Goal: Feedback & Contribution: Contribute content

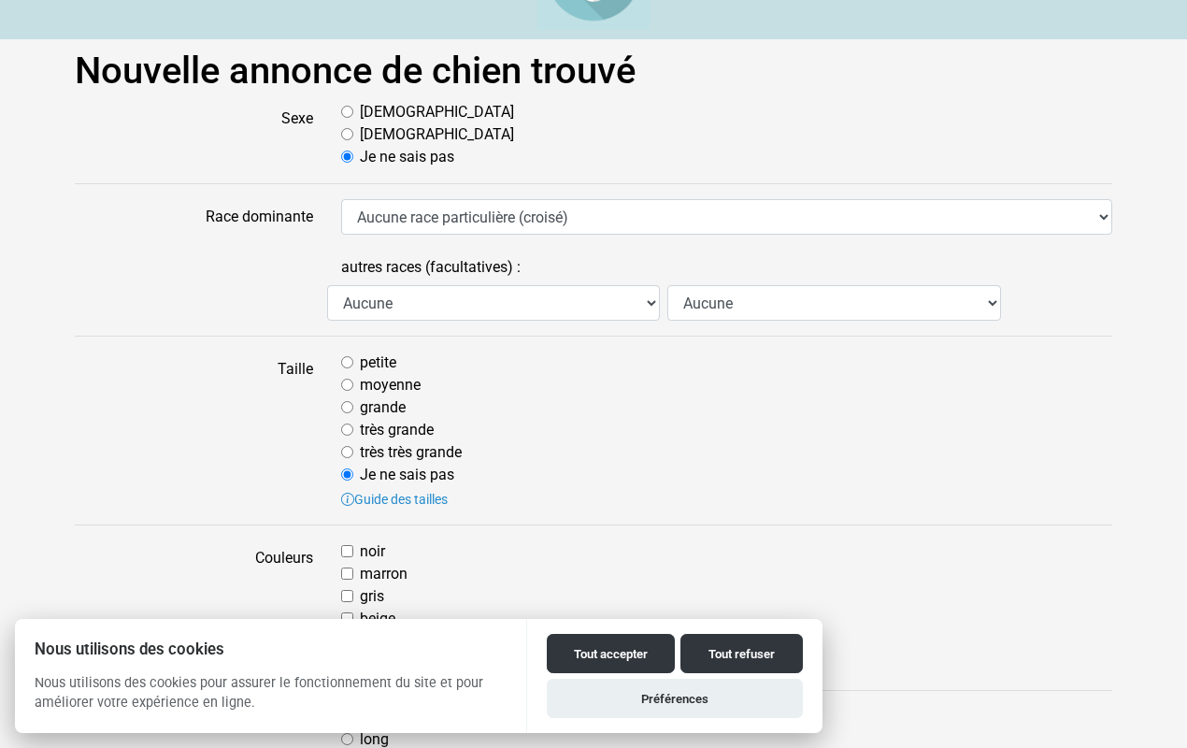
scroll to position [89, 0]
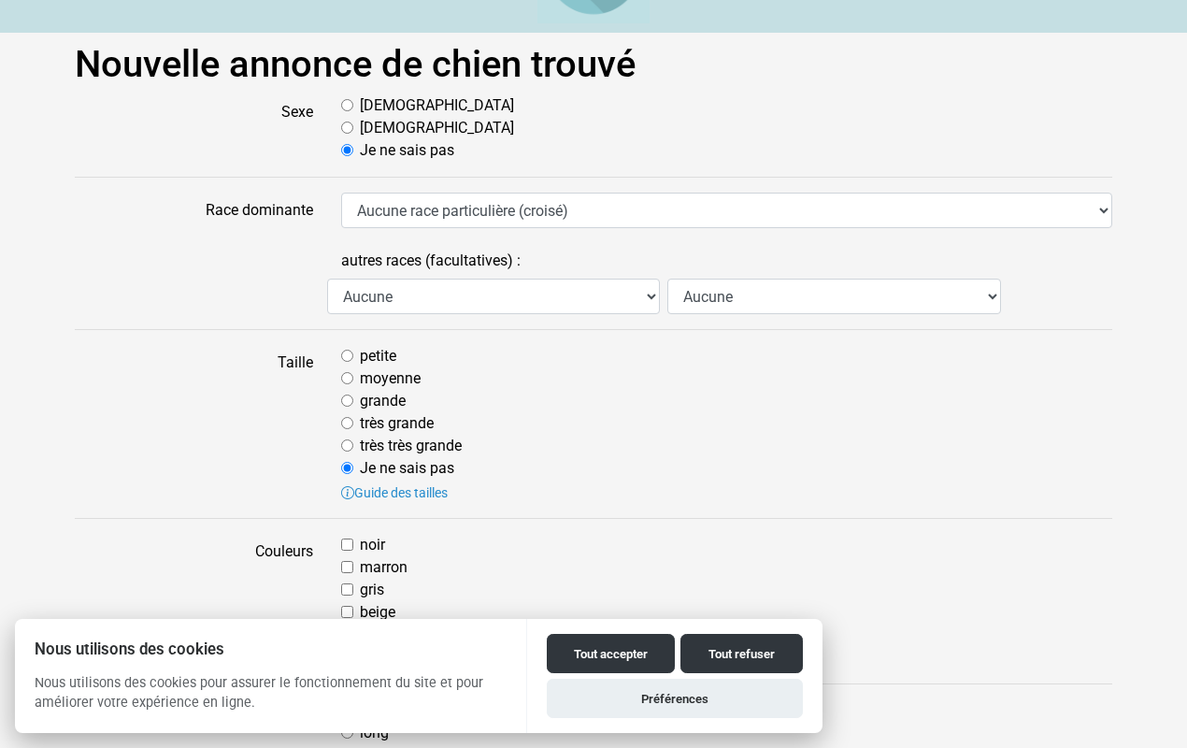
click at [346, 353] on input "petite" at bounding box center [347, 356] width 12 height 12
radio input "true"
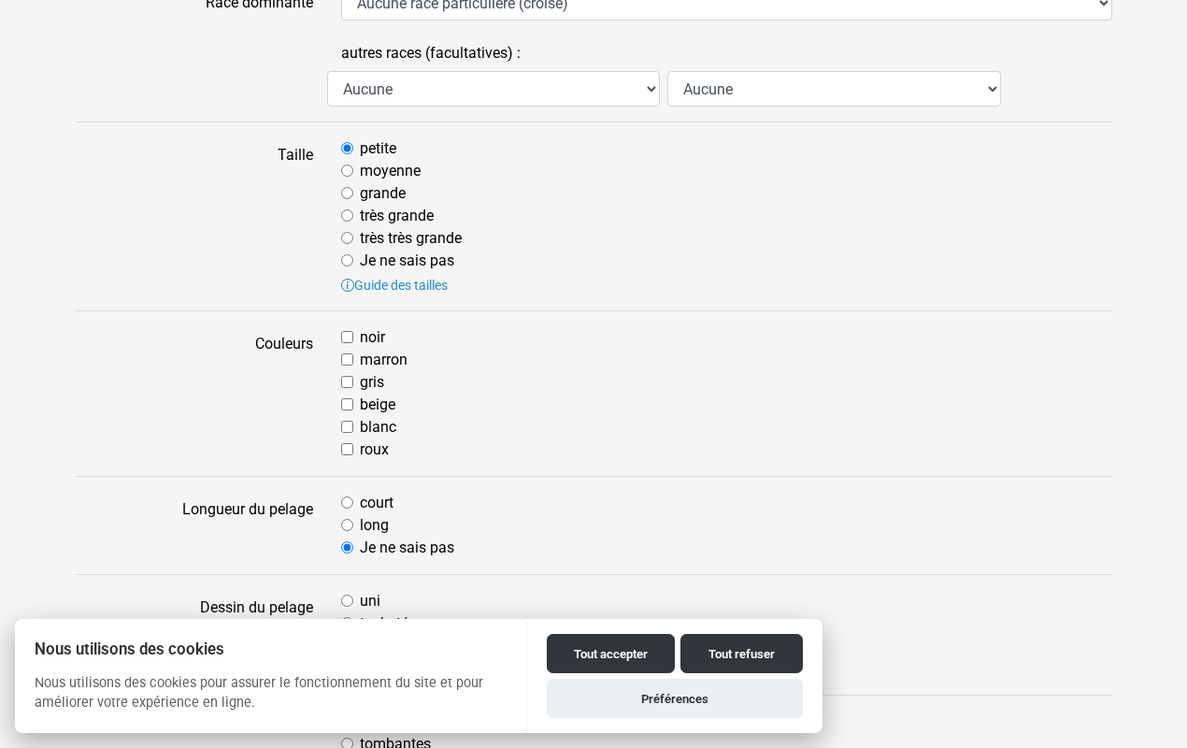
scroll to position [302, 1]
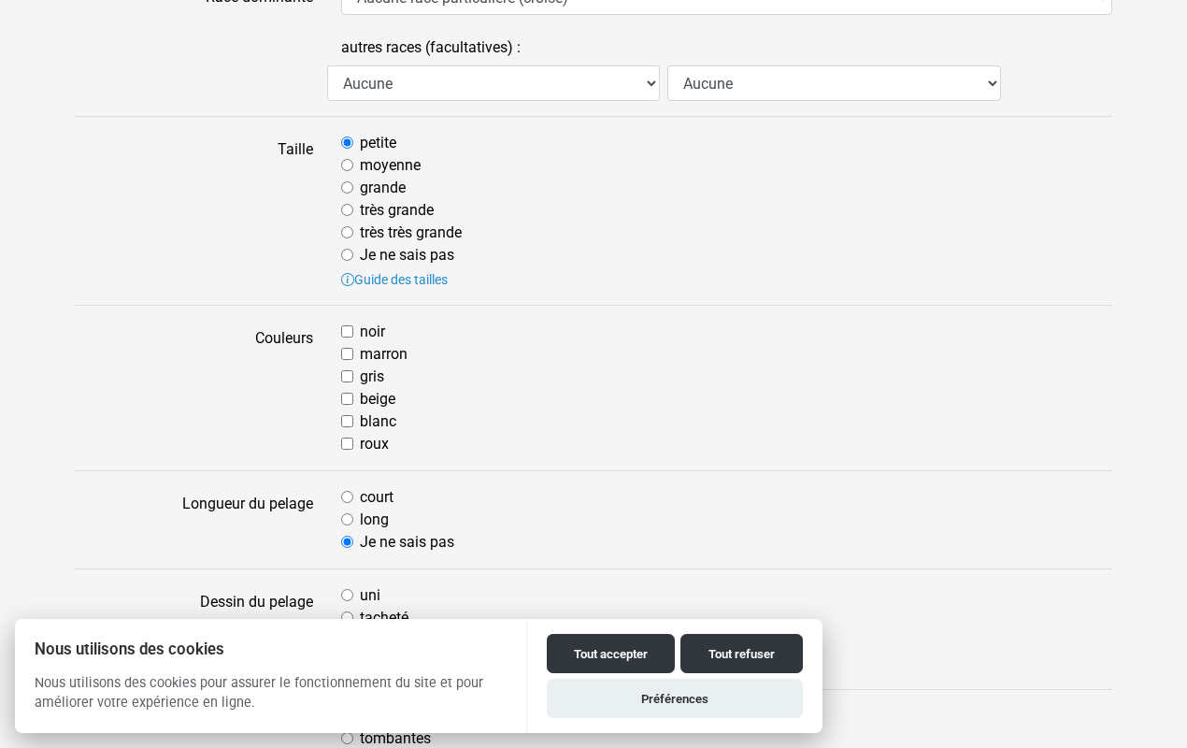
click at [346, 353] on input "marron" at bounding box center [347, 354] width 12 height 12
checkbox input "true"
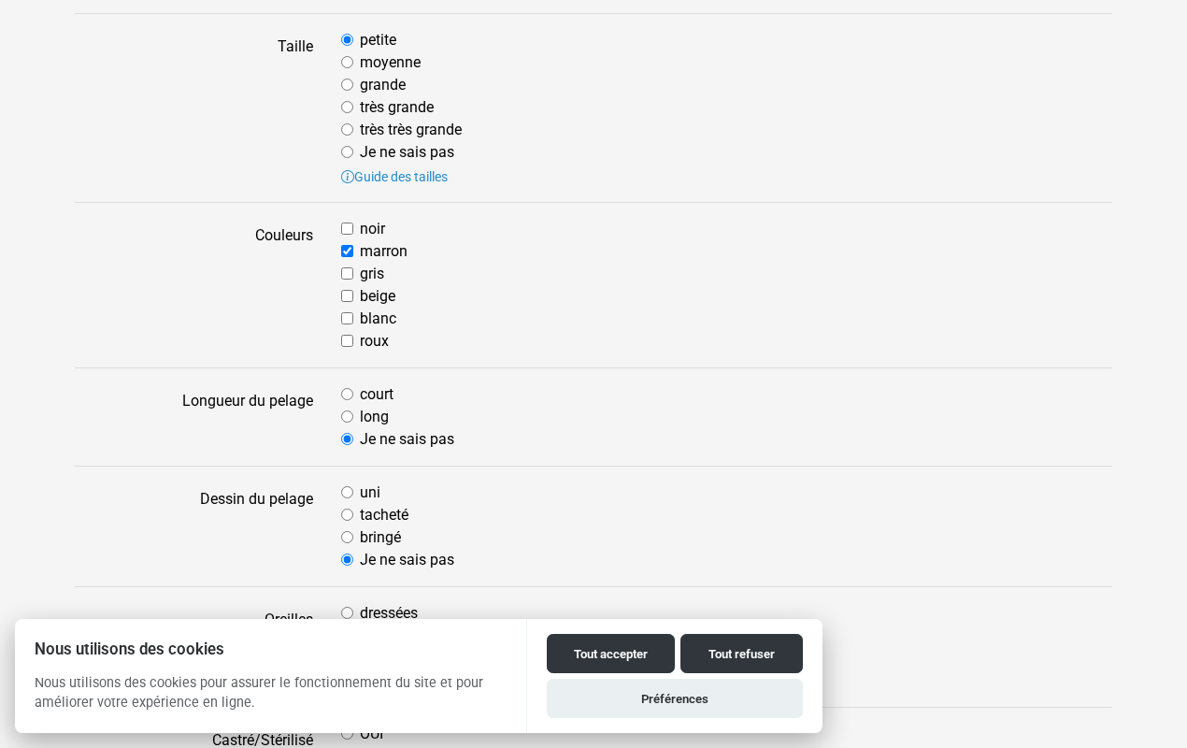
scroll to position [405, 0]
click at [346, 290] on input "beige" at bounding box center [347, 296] width 12 height 12
checkbox input "true"
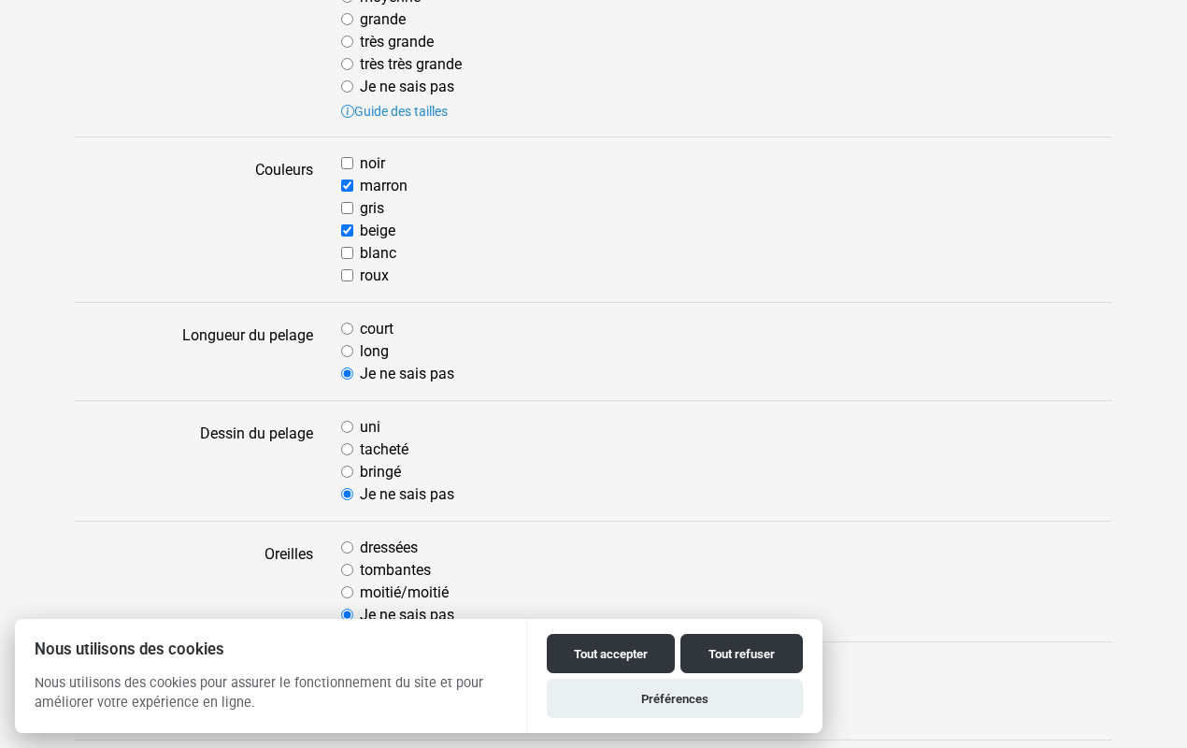
scroll to position [491, 0]
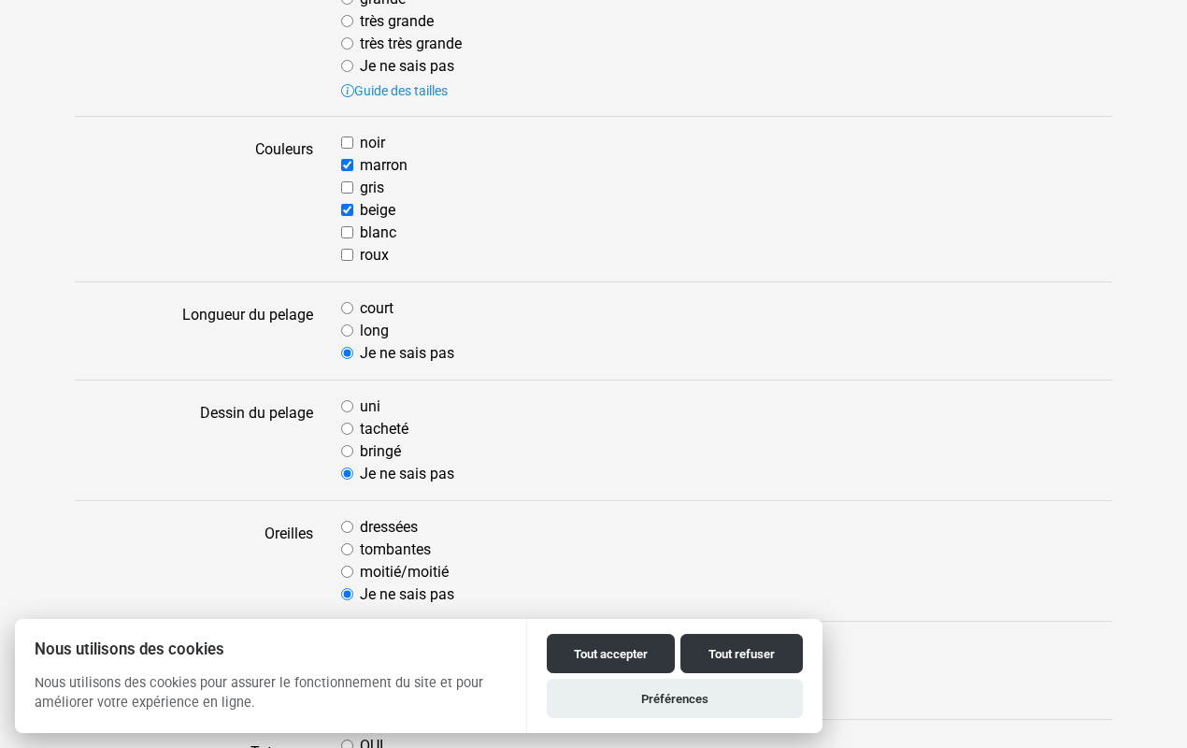
click at [348, 304] on input "court" at bounding box center [347, 308] width 12 height 12
radio input "true"
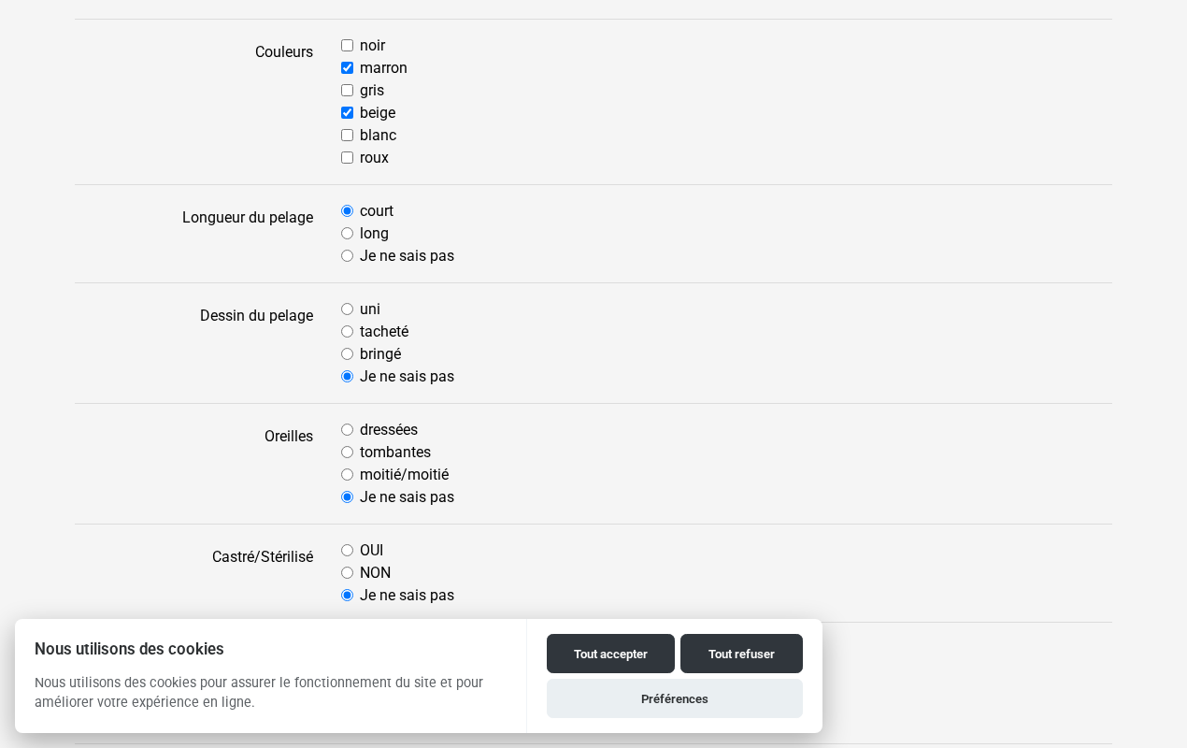
scroll to position [588, 0]
drag, startPoint x: 410, startPoint y: 354, endPoint x: 362, endPoint y: 353, distance: 48.6
click at [362, 353] on div "bringé" at bounding box center [726, 354] width 771 height 22
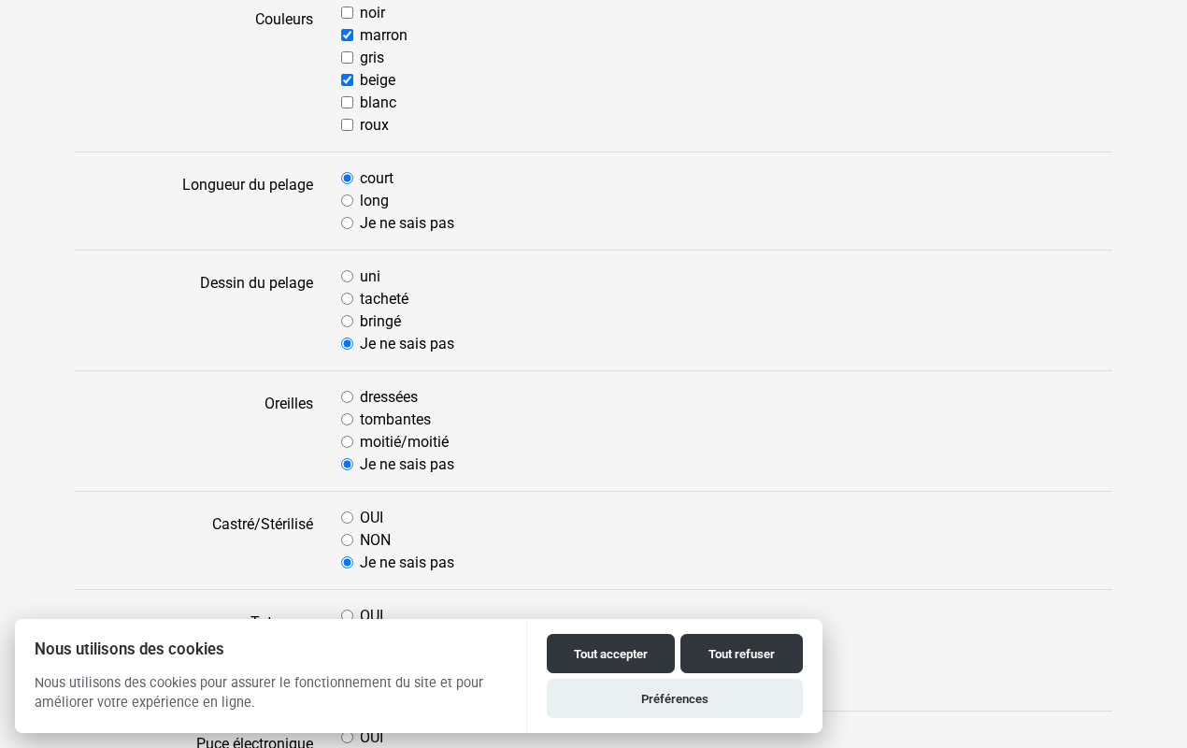
scroll to position [646, 0]
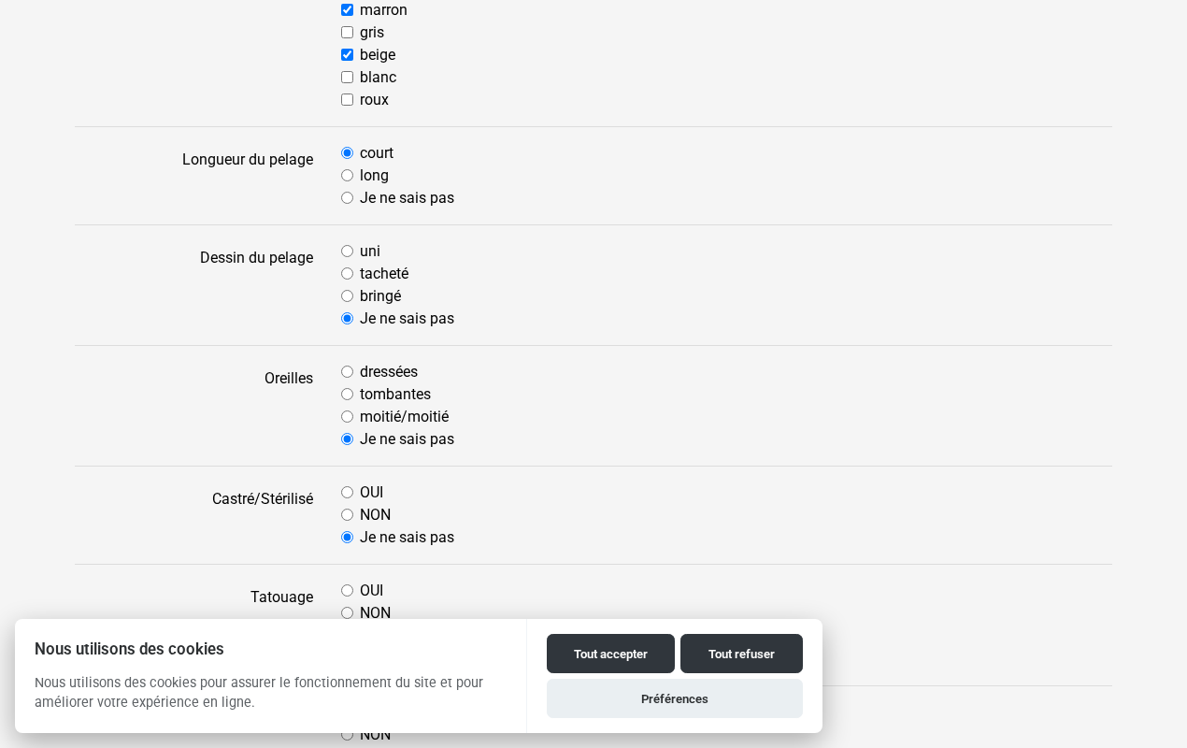
click at [347, 416] on input "moitié/moitié" at bounding box center [347, 416] width 12 height 12
radio input "true"
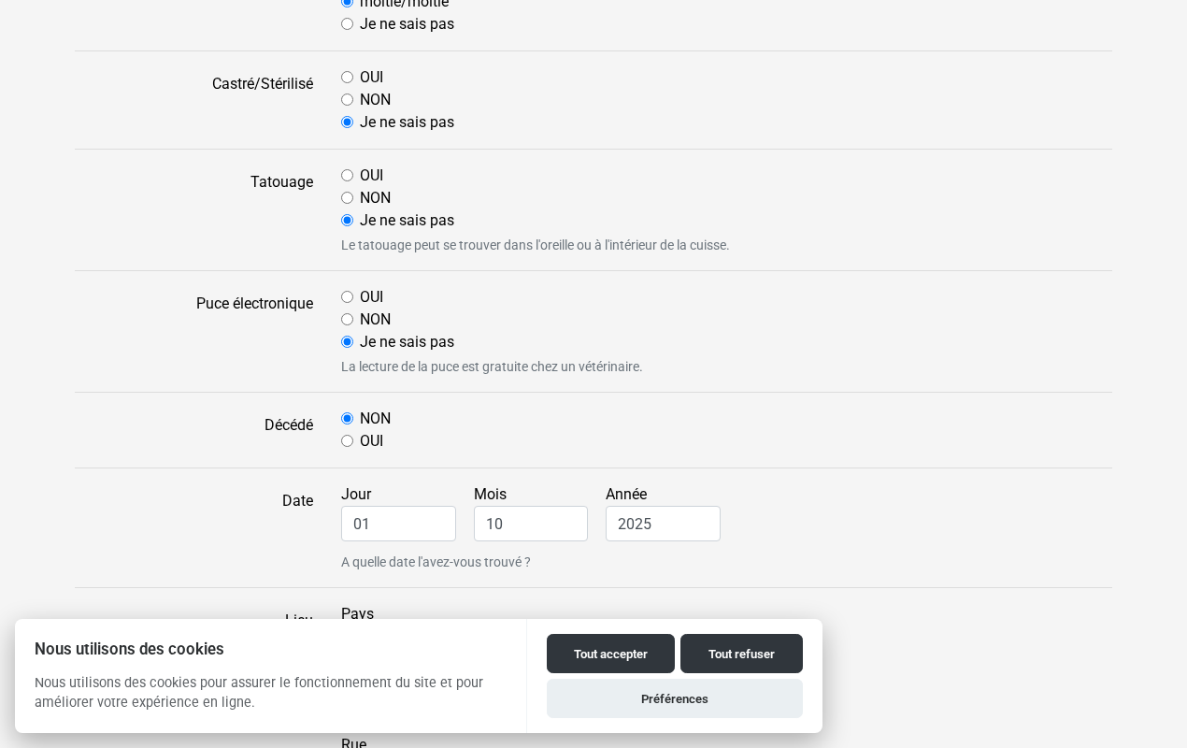
scroll to position [1061, 0]
click at [345, 317] on input "NON" at bounding box center [347, 319] width 12 height 12
radio input "true"
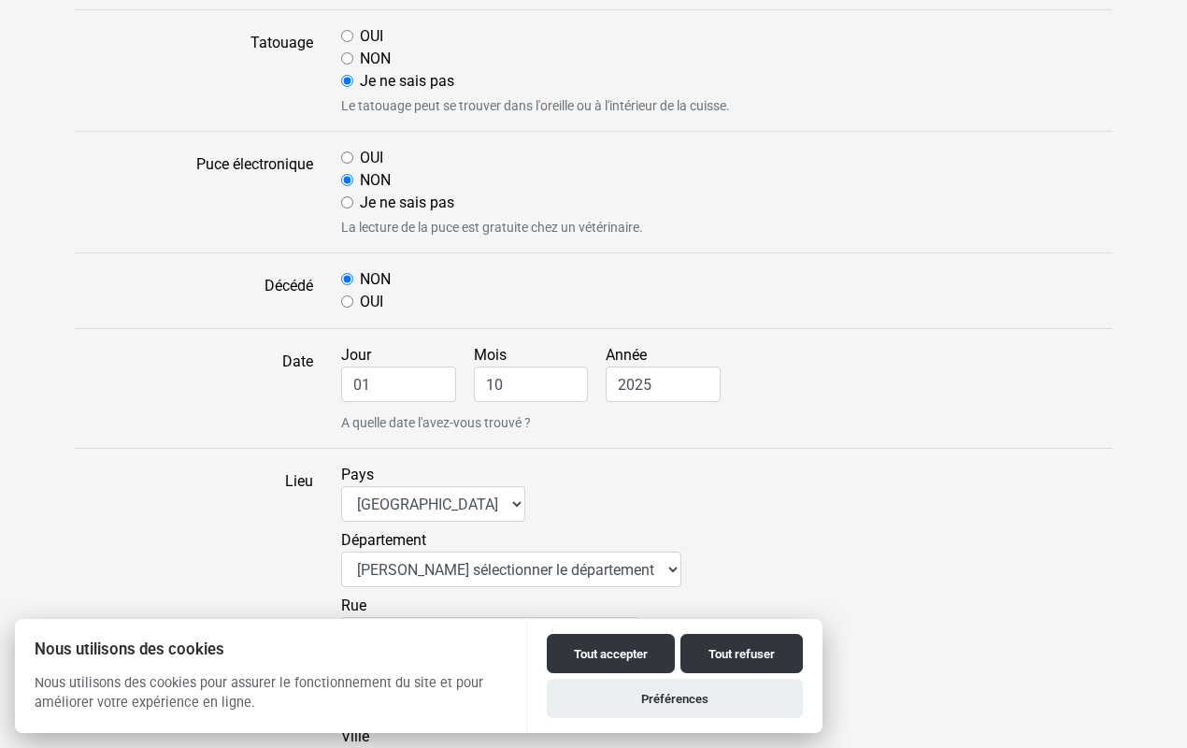
scroll to position [1260, 0]
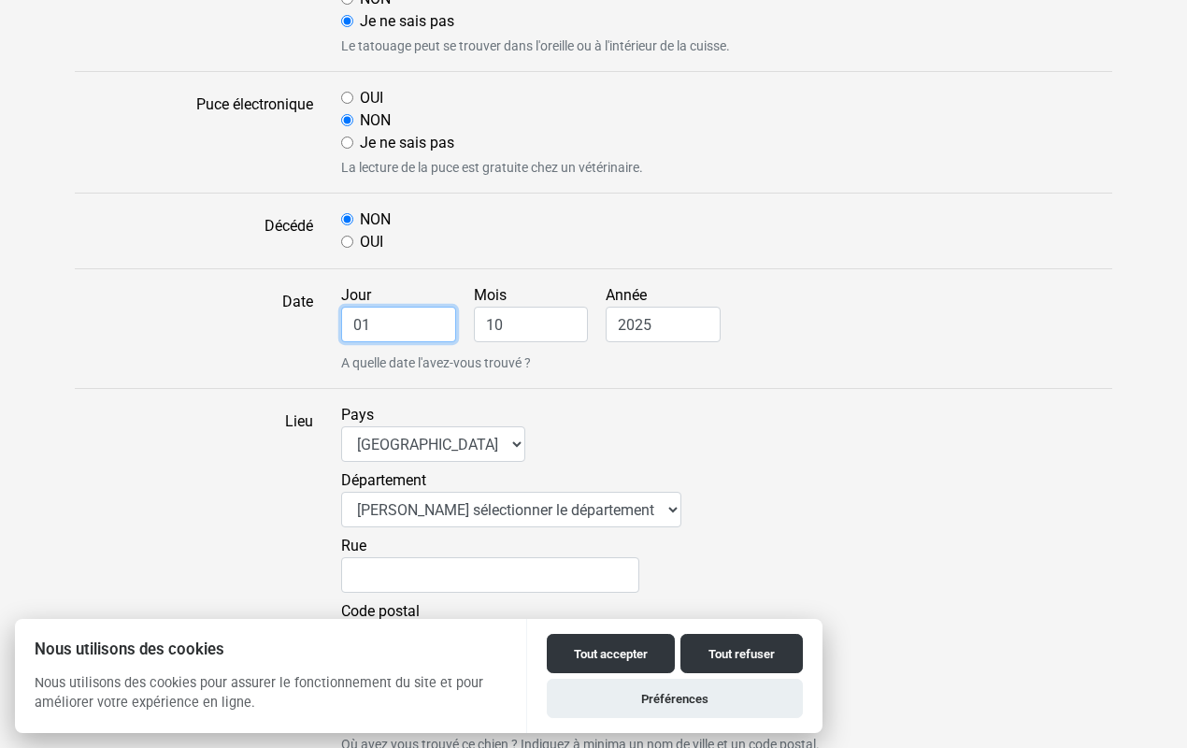
click at [428, 321] on input "01" at bounding box center [398, 325] width 115 height 36
click at [579, 325] on input "10" at bounding box center [531, 325] width 115 height 36
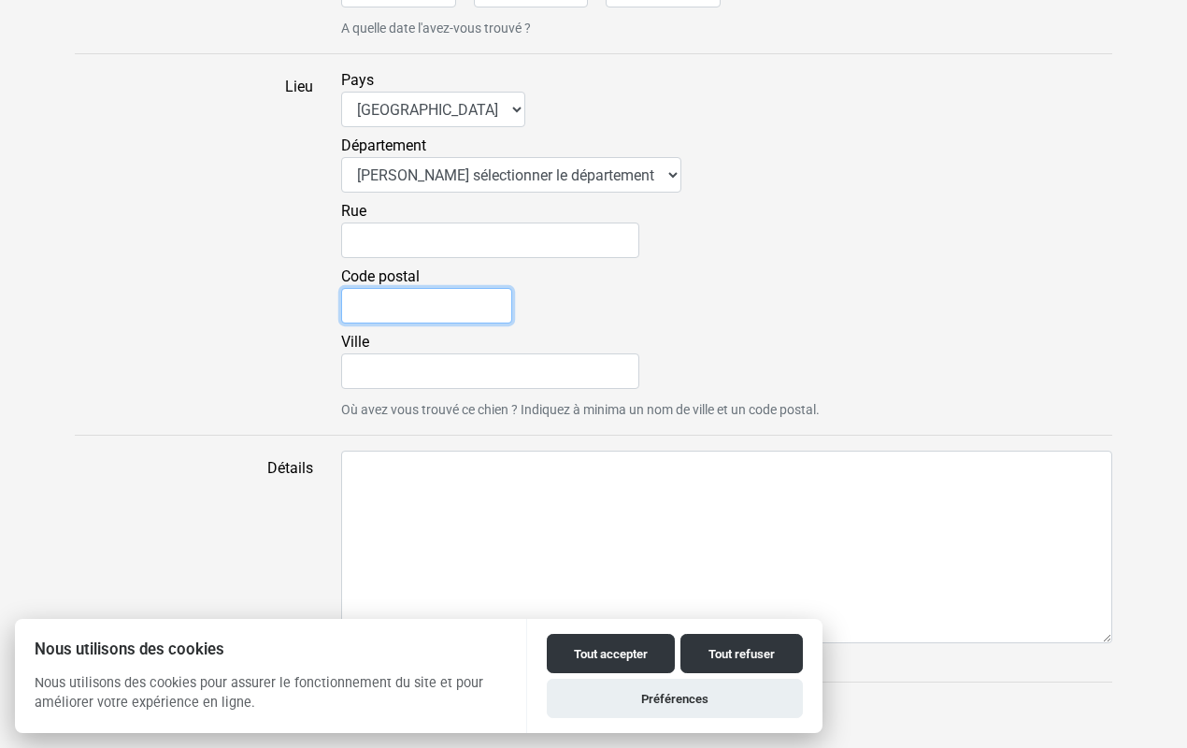
scroll to position [1595, 0]
type input "94450"
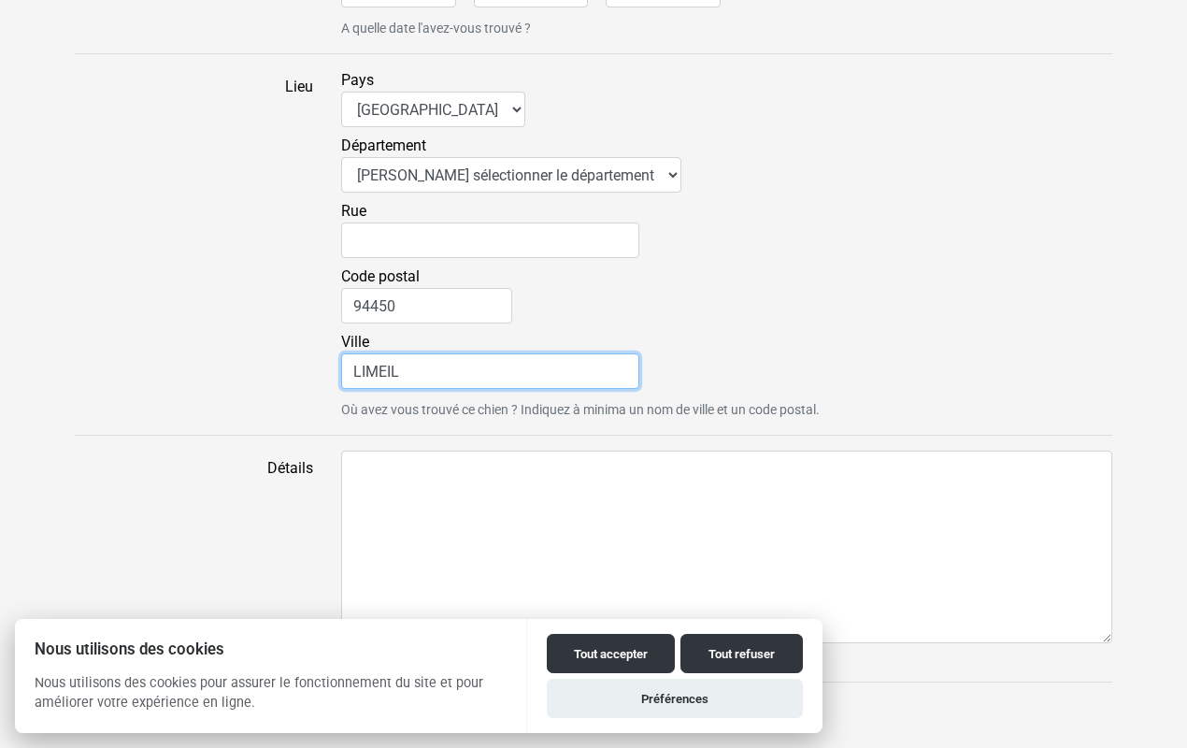
type input "LIMEIL"
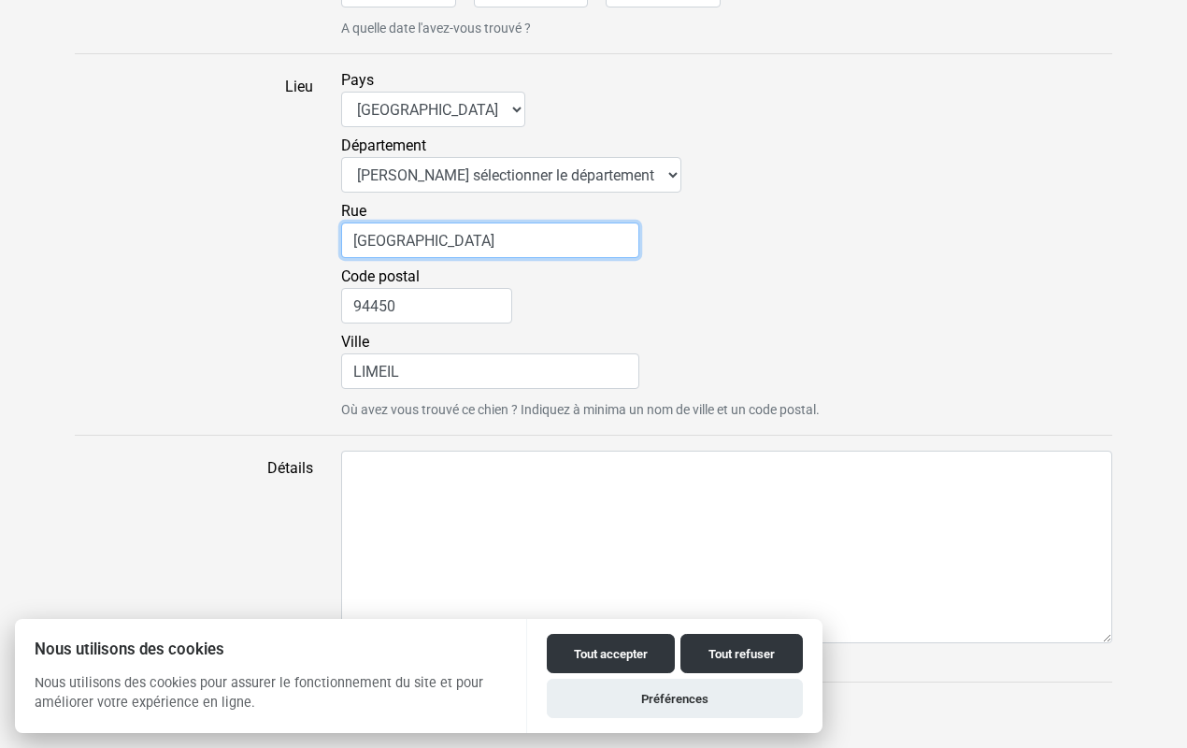
type input "AVENUE DE VERDUN"
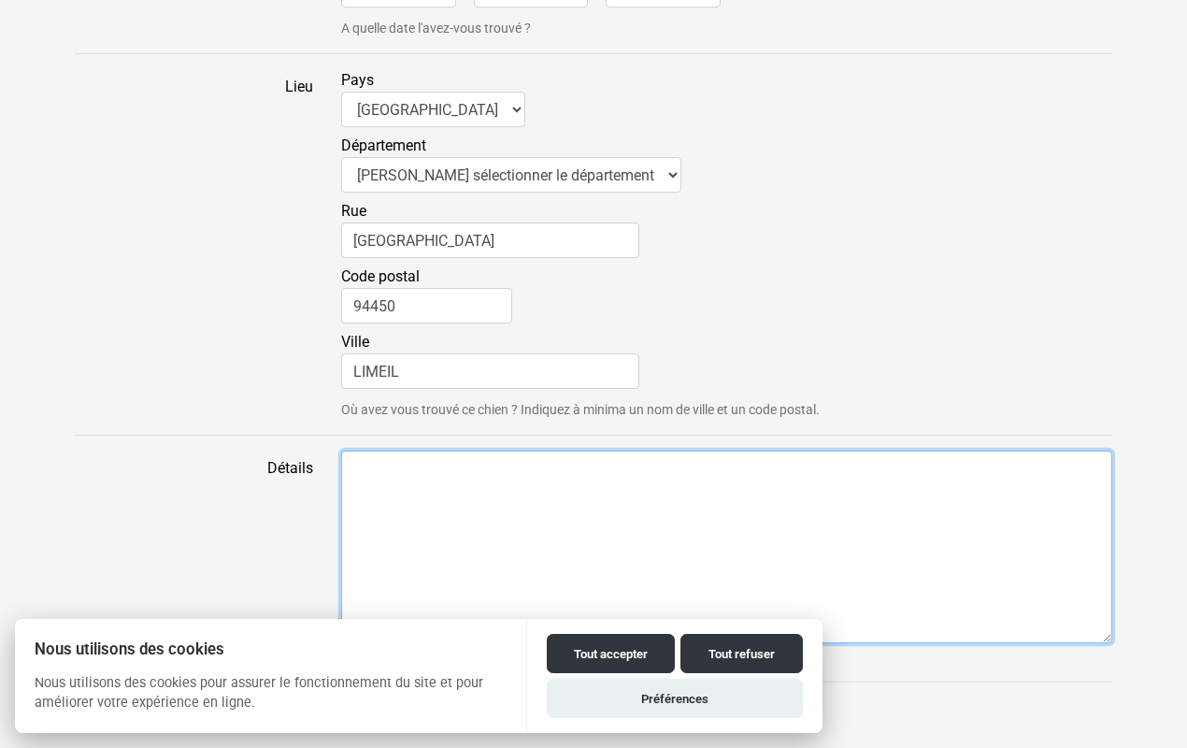
click at [514, 551] on textarea "Détails" at bounding box center [726, 547] width 771 height 193
click at [438, 470] on textarea "résidence lessables" at bounding box center [726, 547] width 771 height 193
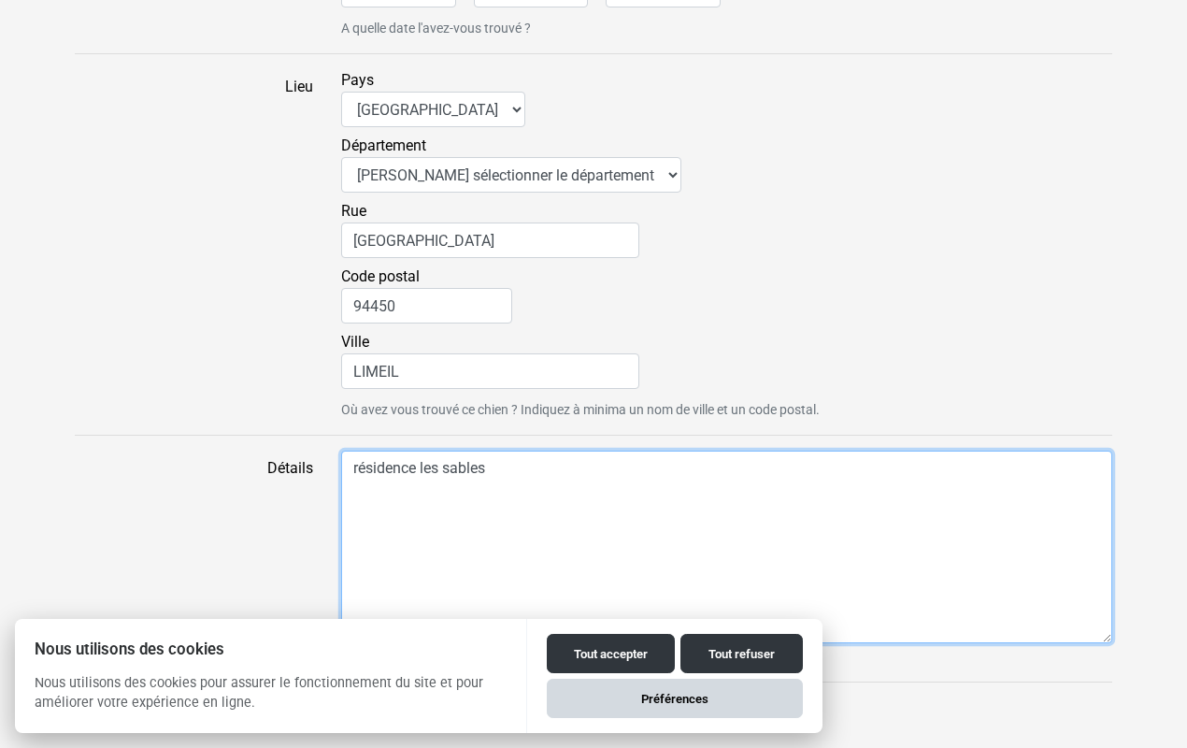
type textarea "résidence les sables"
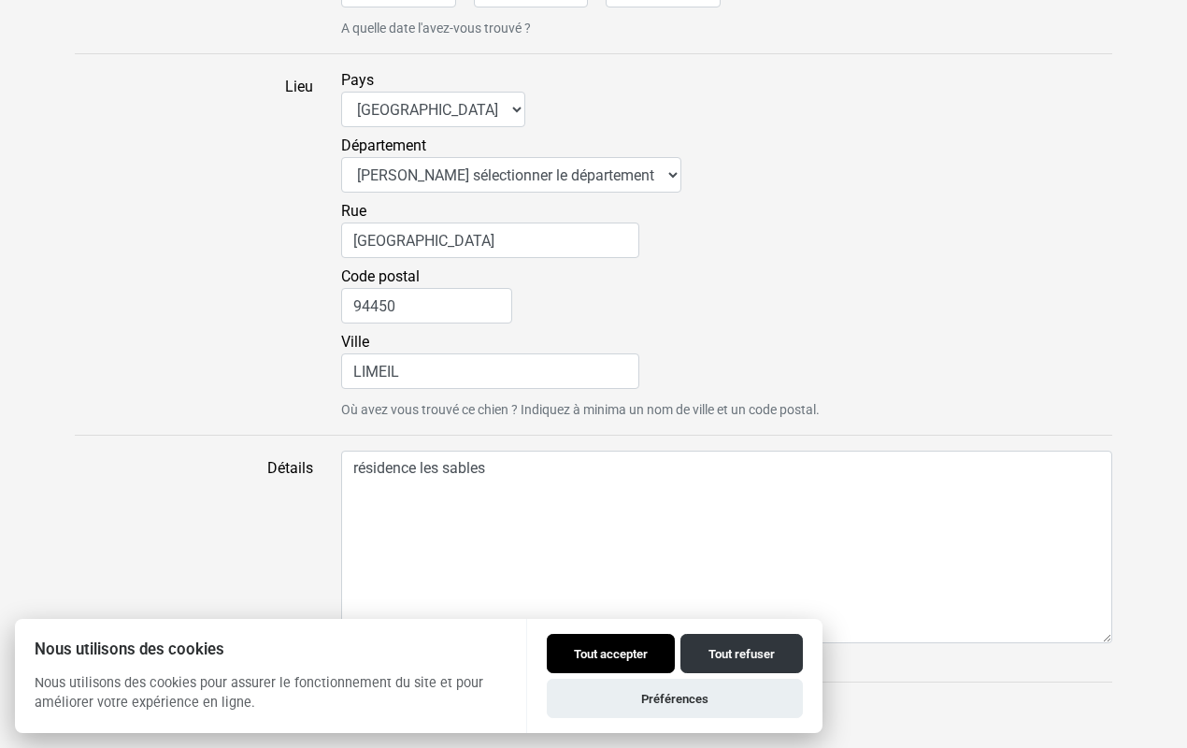
click at [622, 649] on button "Tout accepter" at bounding box center [611, 653] width 128 height 39
checkbox input "true"
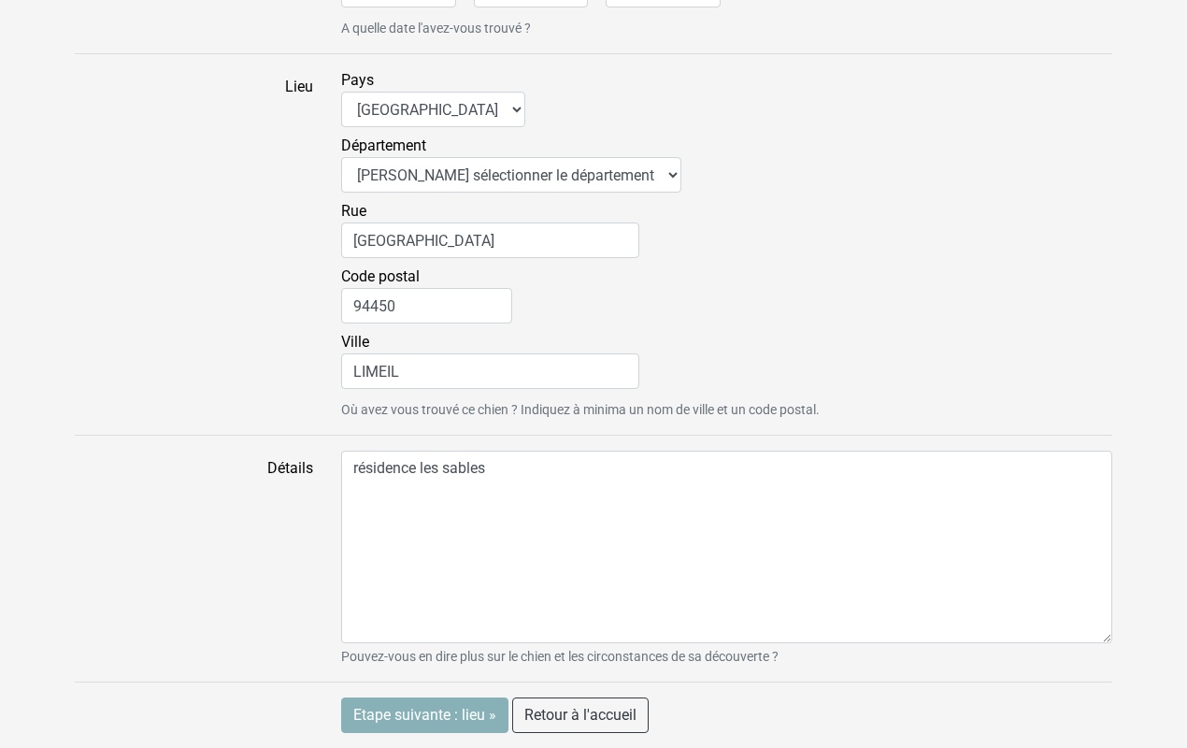
click at [467, 719] on input "Etape suivante : lieu »" at bounding box center [424, 715] width 167 height 36
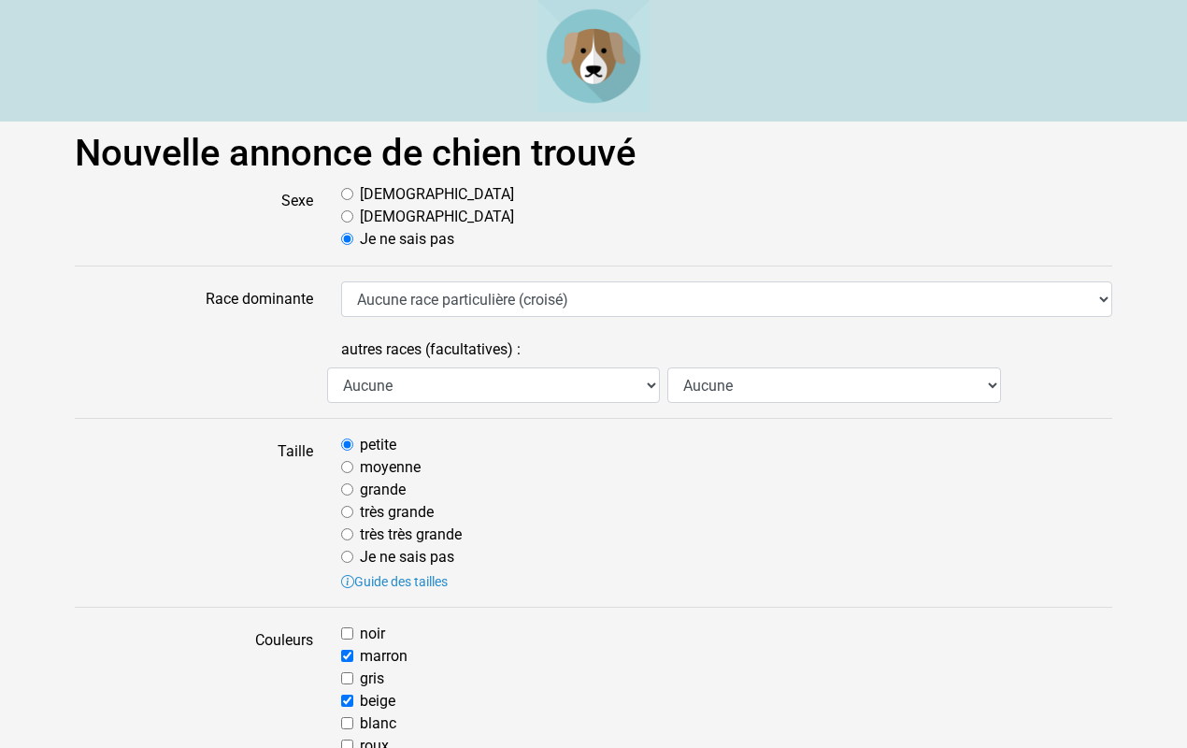
click at [344, 189] on input "[DEMOGRAPHIC_DATA]" at bounding box center [347, 194] width 12 height 12
radio input "true"
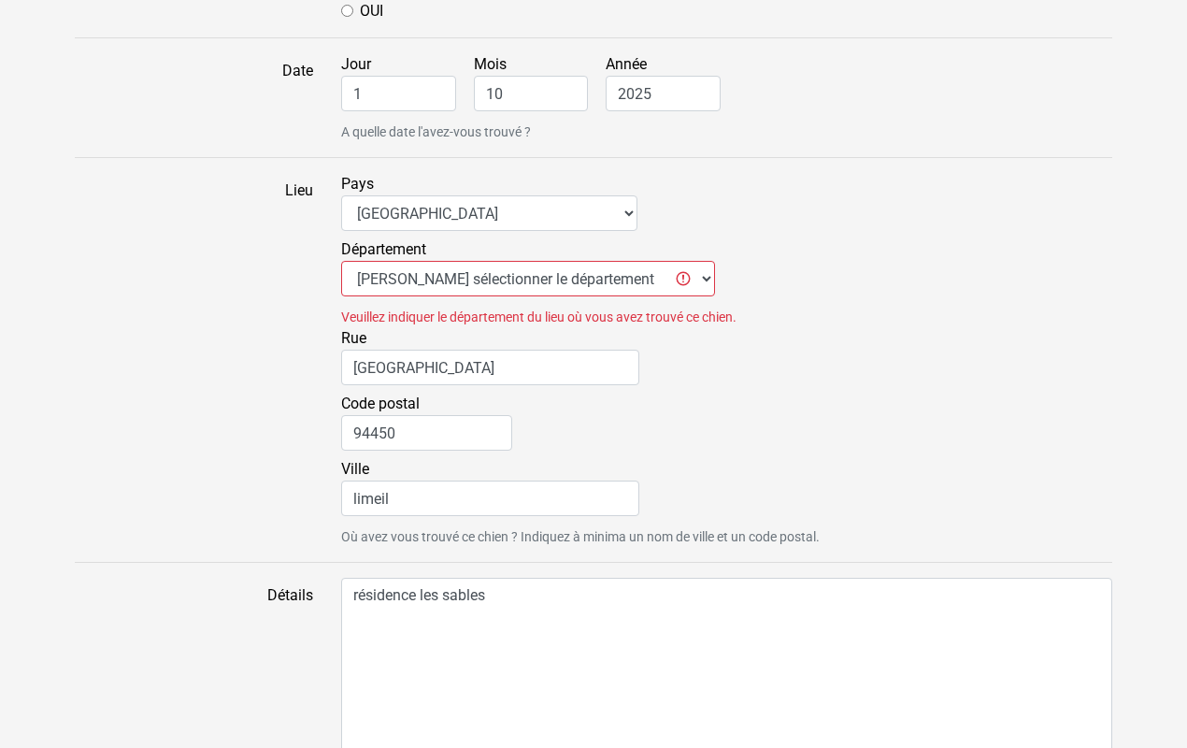
scroll to position [1486, 0]
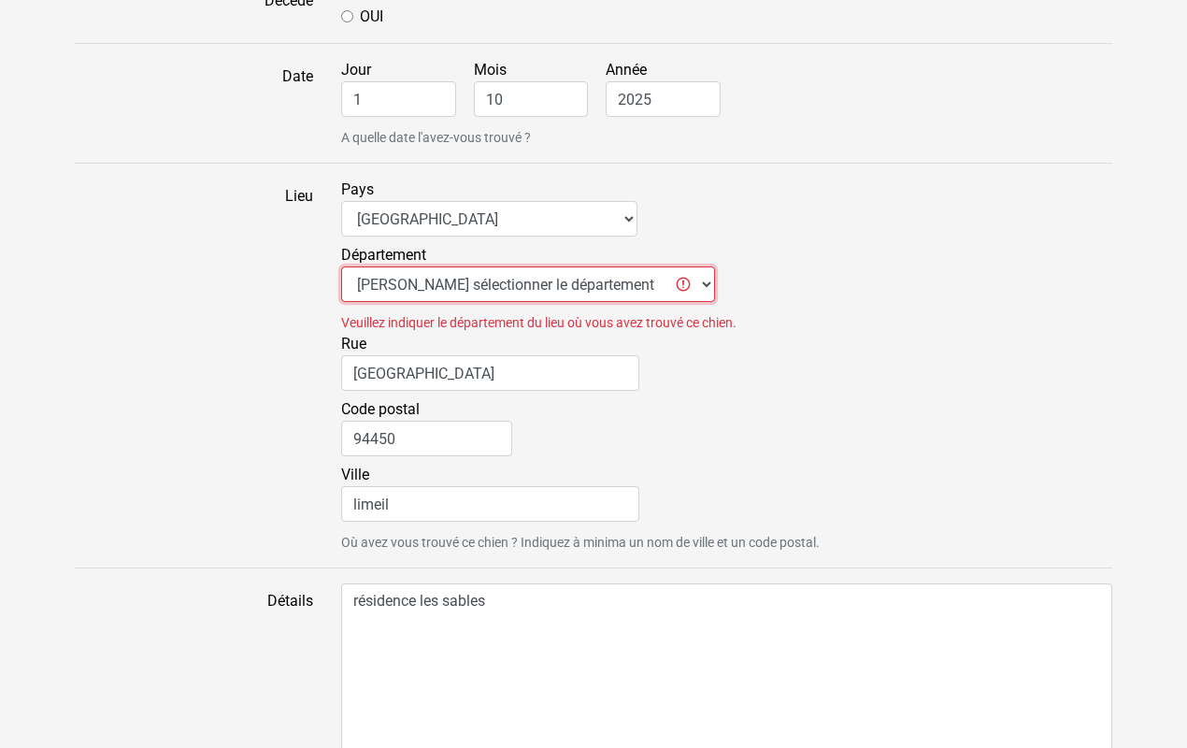
select select "94"
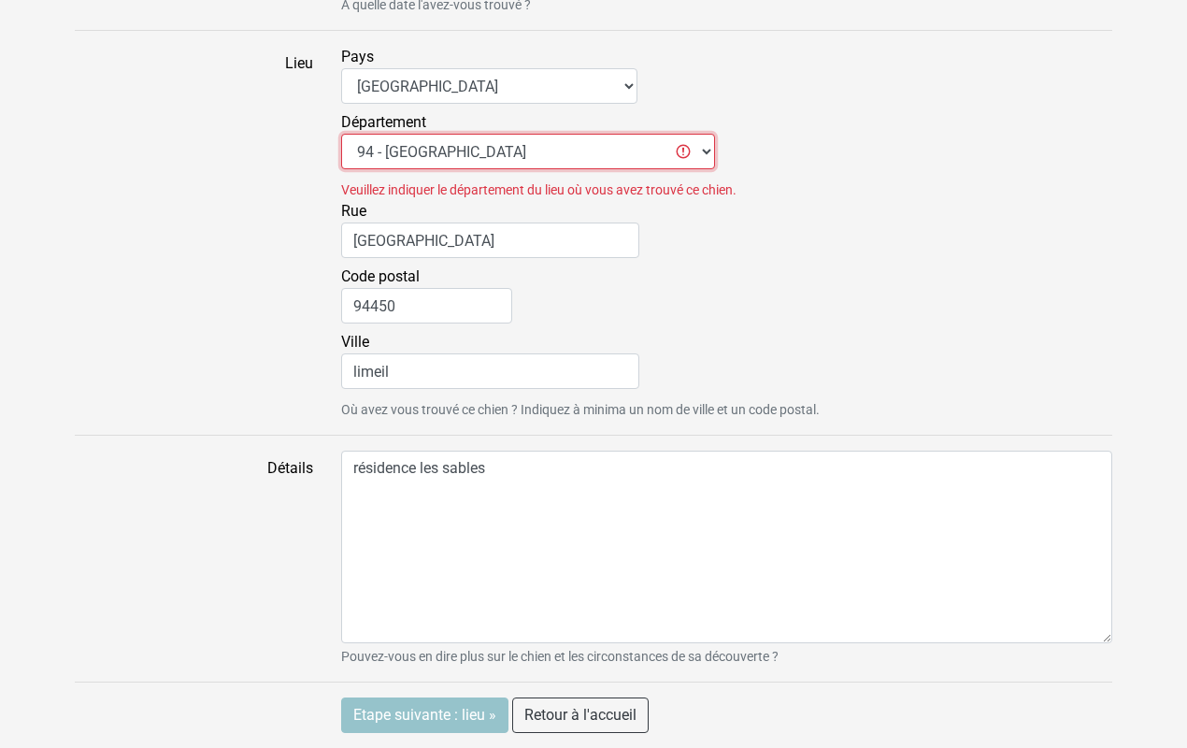
scroll to position [1618, 0]
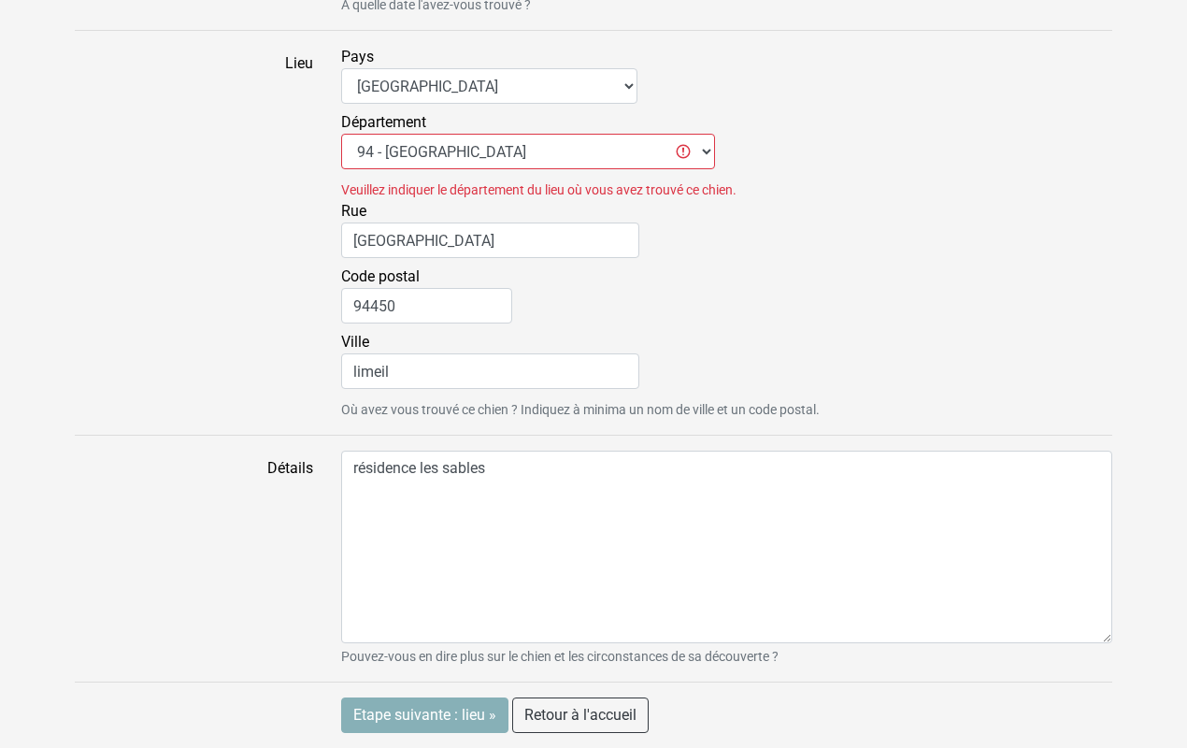
click at [443, 712] on input "Etape suivante : lieu »" at bounding box center [424, 715] width 167 height 36
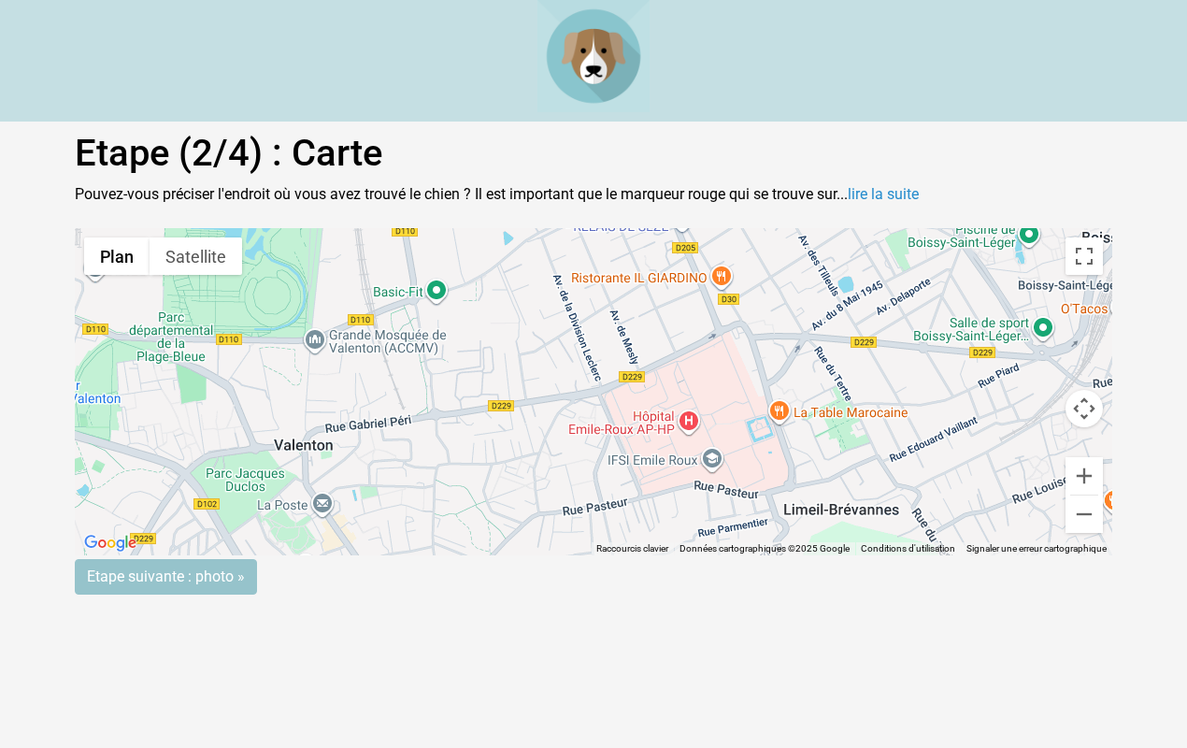
click at [594, 392] on gmp-advanced-marker at bounding box center [594, 392] width 0 height 0
click at [194, 584] on input "Etape suivante : photo »" at bounding box center [166, 577] width 182 height 36
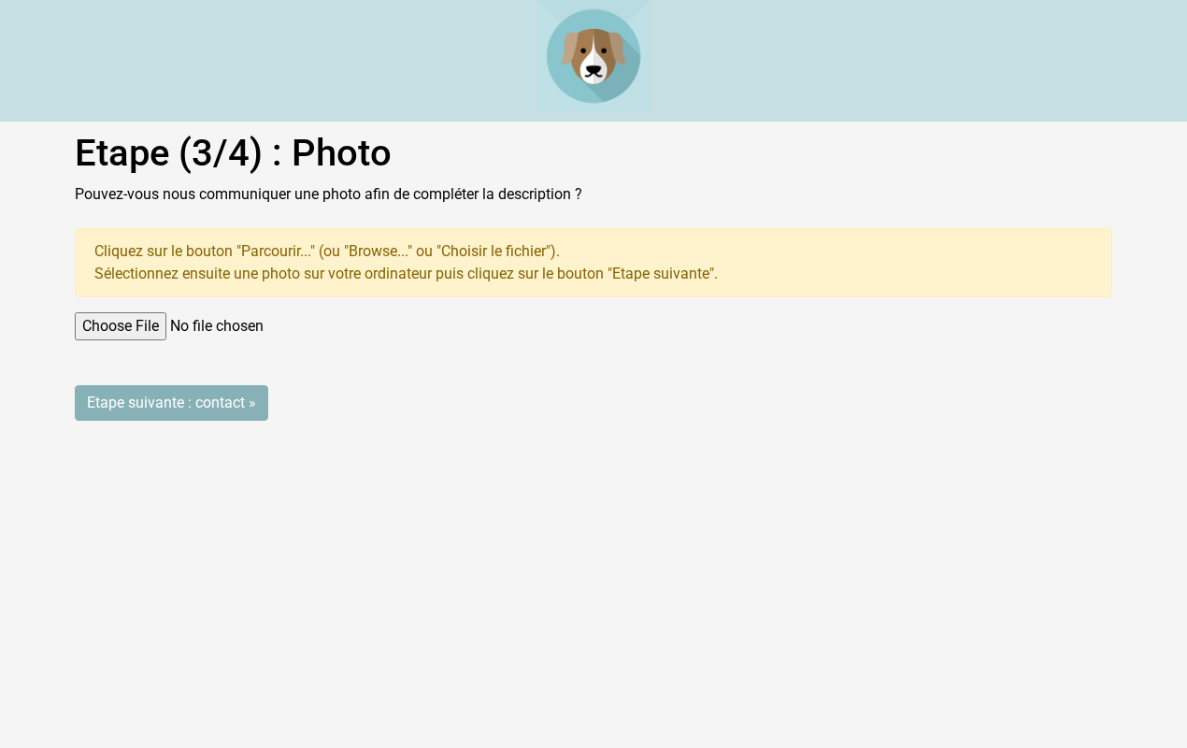
click at [147, 393] on input "Etape suivante : contact »" at bounding box center [172, 403] width 194 height 36
